Goal: Task Accomplishment & Management: Use online tool/utility

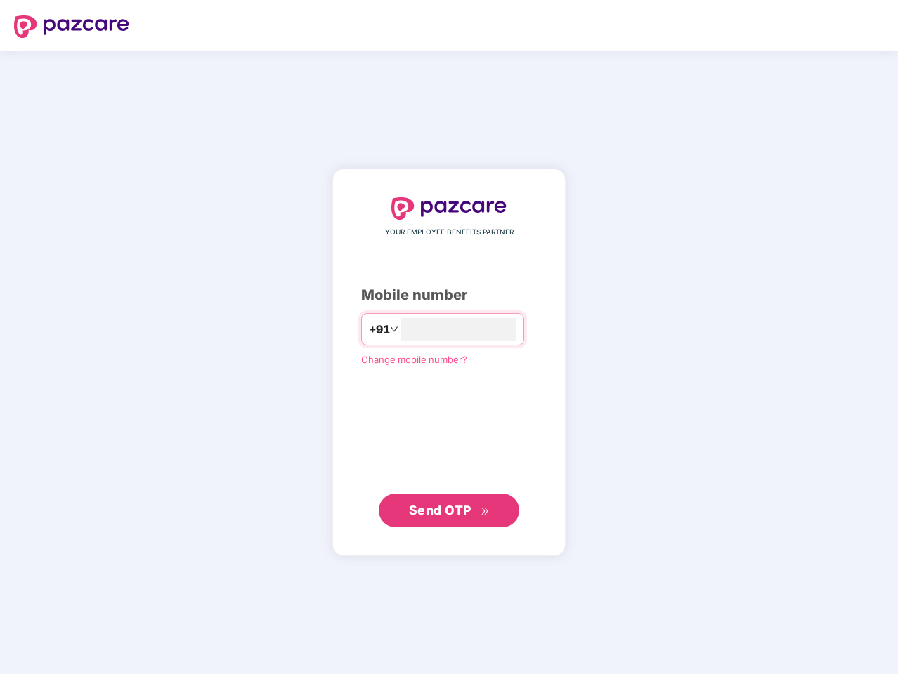
click at [449, 337] on input "number" at bounding box center [458, 329] width 115 height 22
click at [72, 27] on img at bounding box center [71, 26] width 115 height 22
click at [368, 329] on span "+91" at bounding box center [378, 330] width 21 height 18
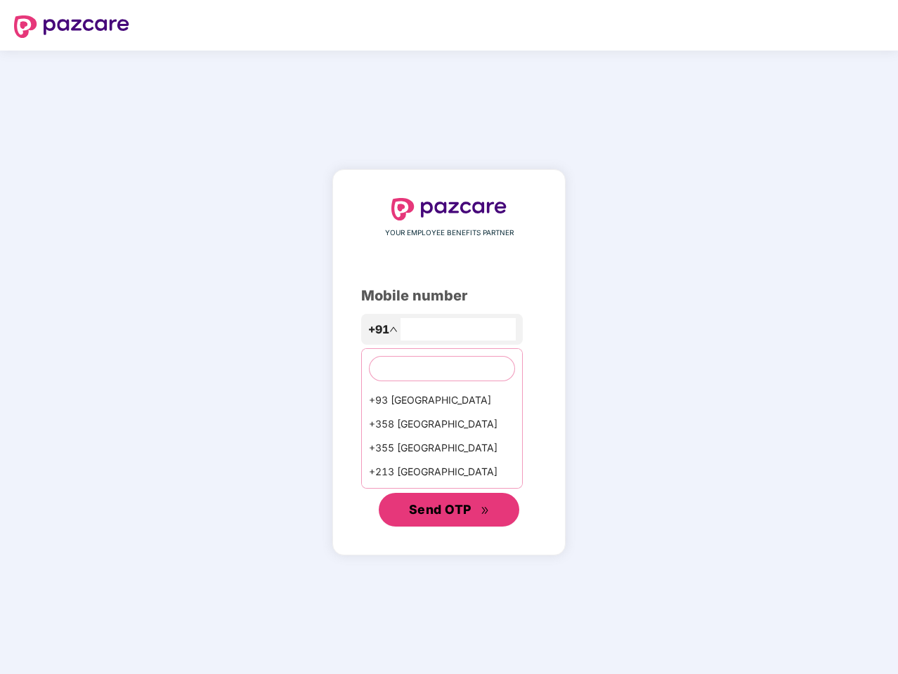
click at [449, 511] on span "Send OTP" at bounding box center [440, 509] width 63 height 15
